Goal: Obtain resource: Obtain resource

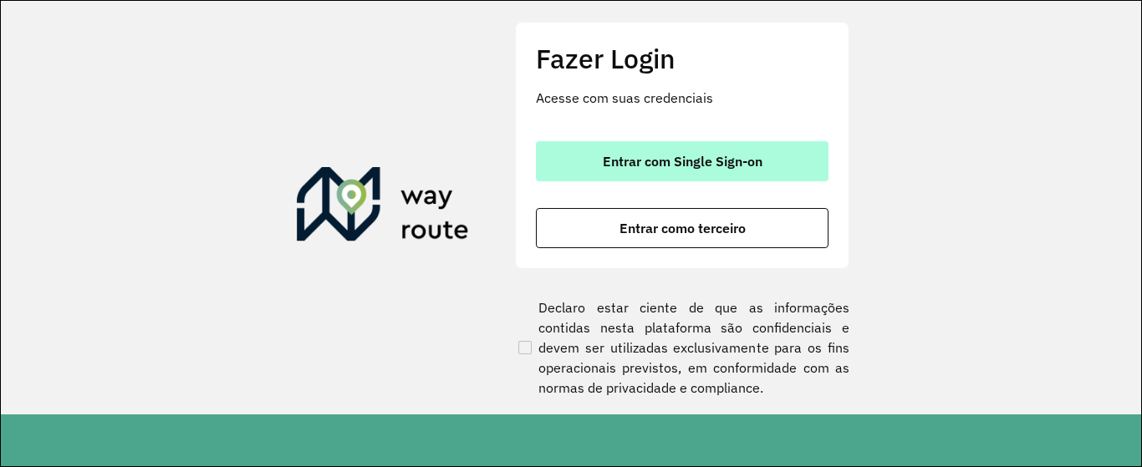
click at [622, 159] on span "Entrar com Single Sign-on" at bounding box center [683, 161] width 160 height 13
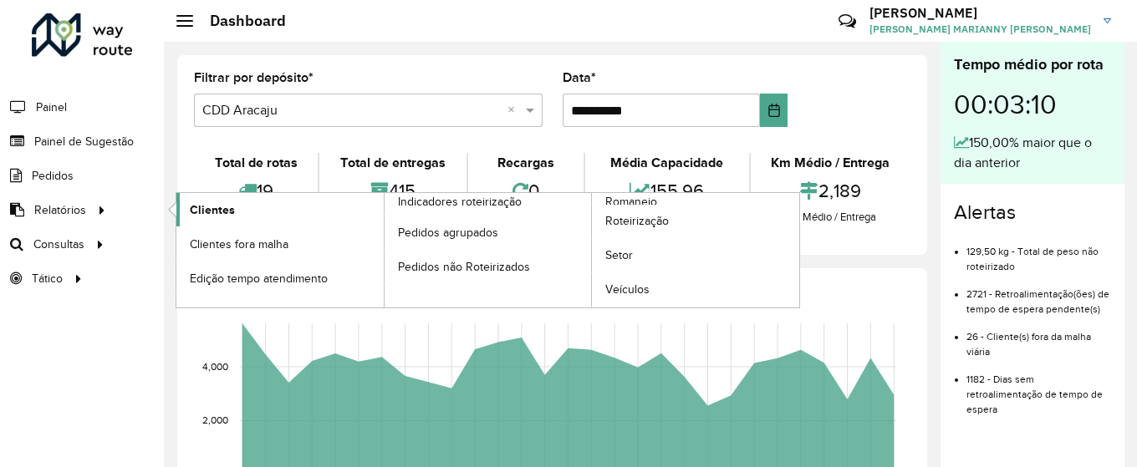
click at [192, 206] on span "Clientes" at bounding box center [212, 210] width 45 height 18
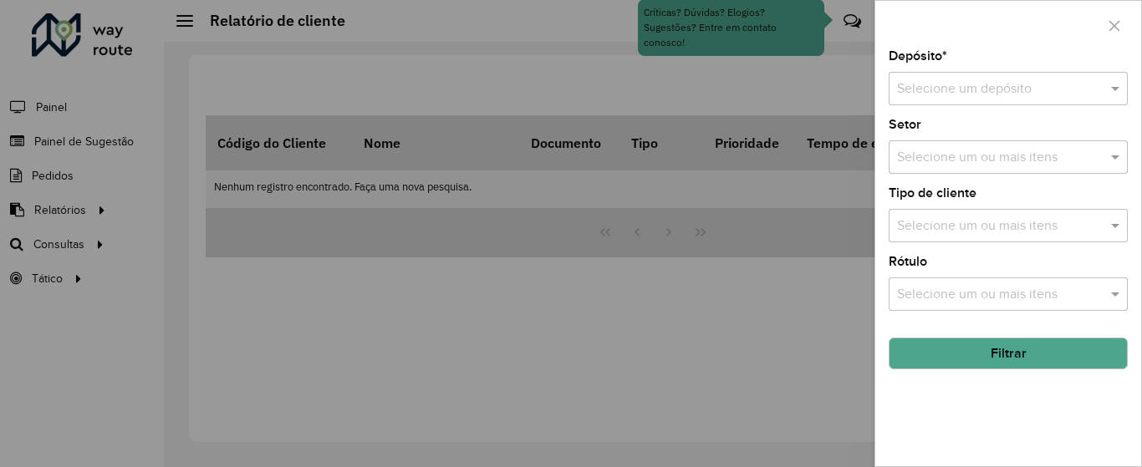
click at [849, 278] on div at bounding box center [571, 233] width 1142 height 467
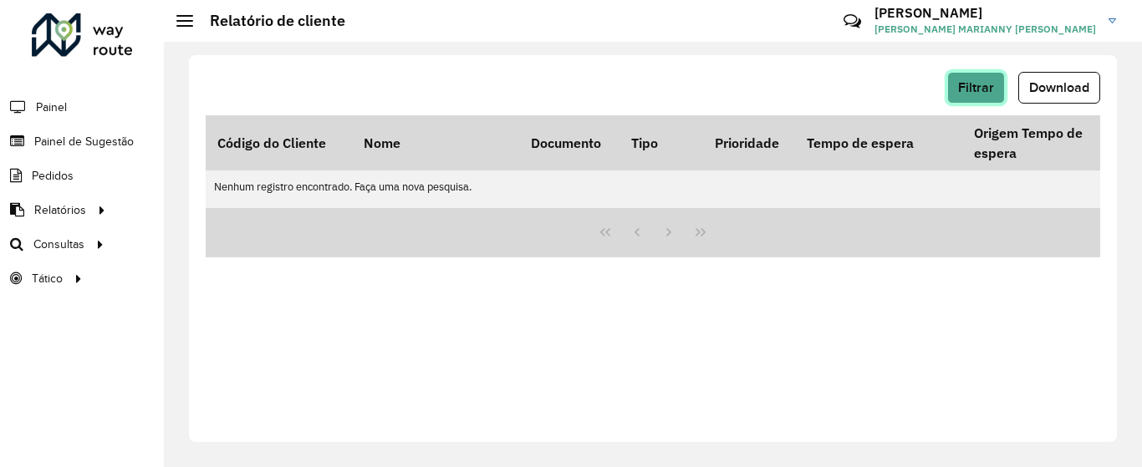
click at [977, 89] on span "Filtrar" at bounding box center [976, 87] width 36 height 14
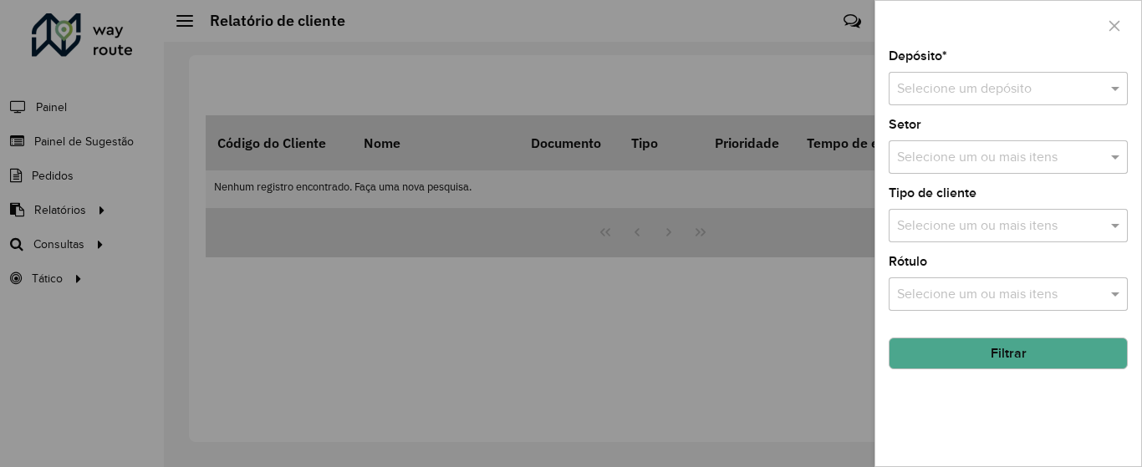
click at [952, 93] on input "text" at bounding box center [991, 89] width 189 height 20
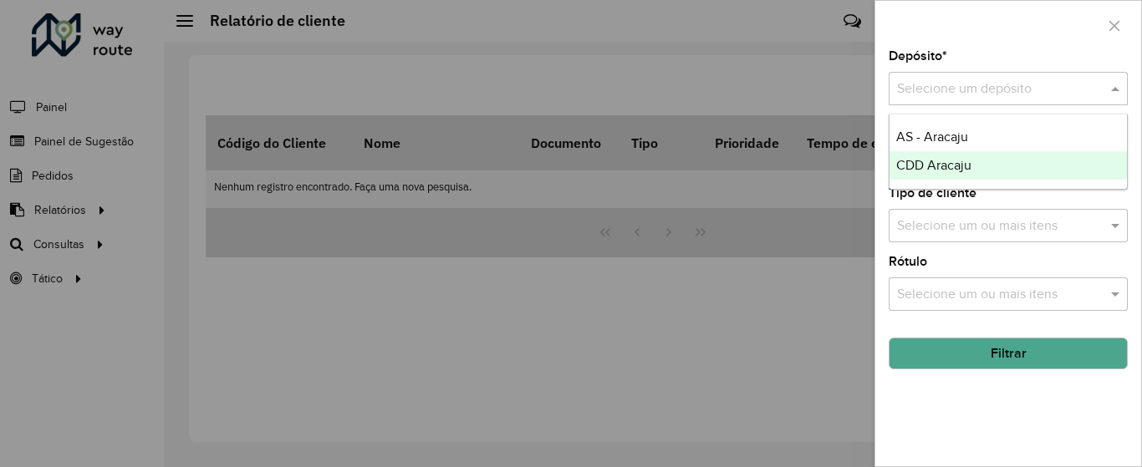
drag, startPoint x: 948, startPoint y: 167, endPoint x: 954, endPoint y: 174, distance: 8.9
click at [949, 167] on span "CDD Aracaju" at bounding box center [933, 165] width 75 height 14
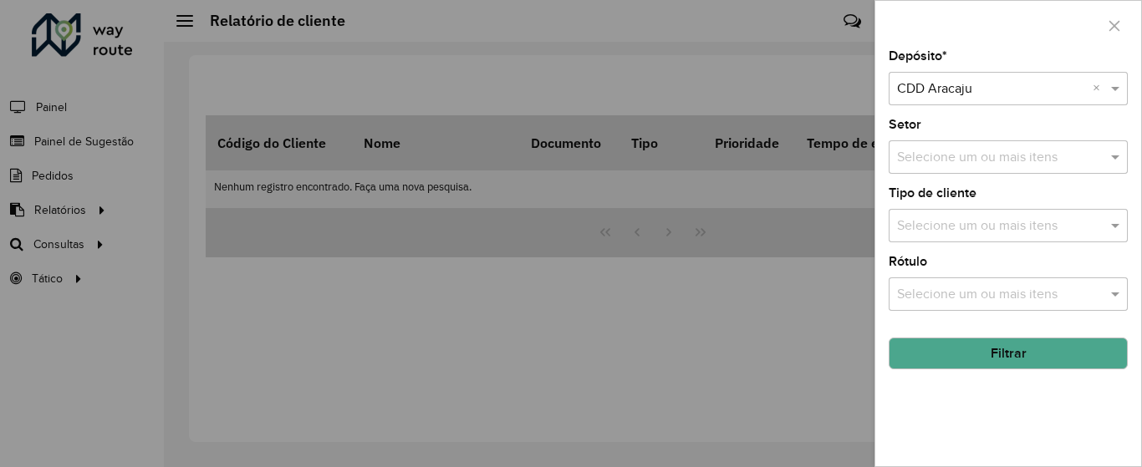
click at [990, 365] on button "Filtrar" at bounding box center [1008, 354] width 239 height 32
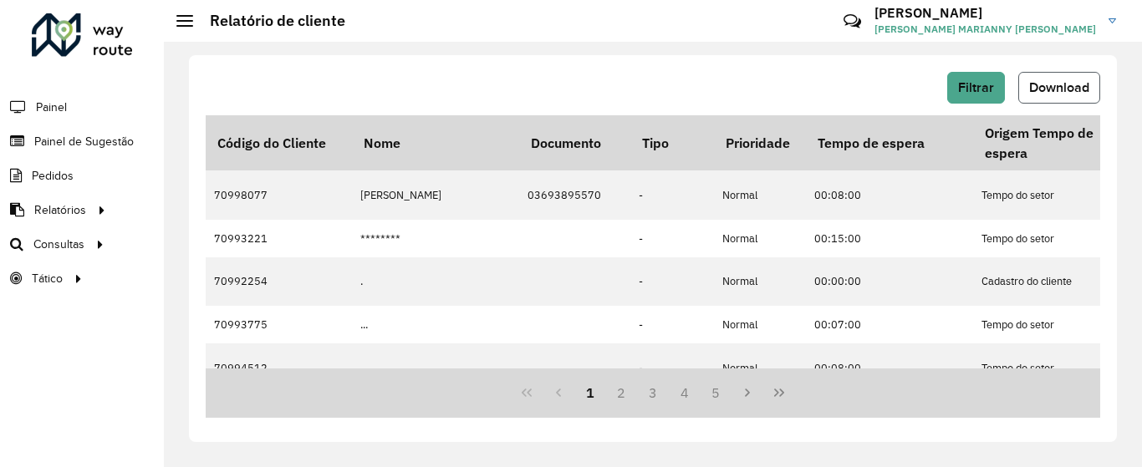
click at [1049, 84] on span "Download" at bounding box center [1059, 87] width 60 height 14
